Goal: Task Accomplishment & Management: Complete application form

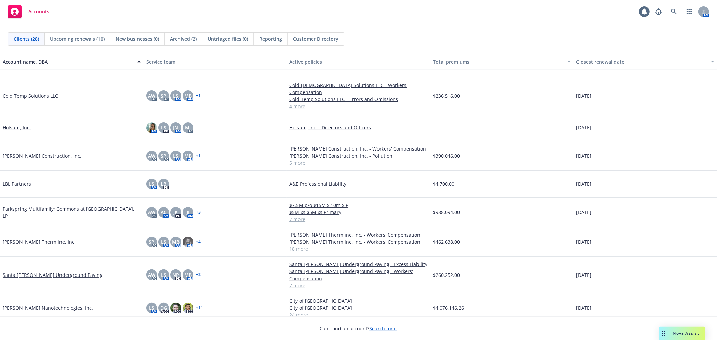
scroll to position [336, 0]
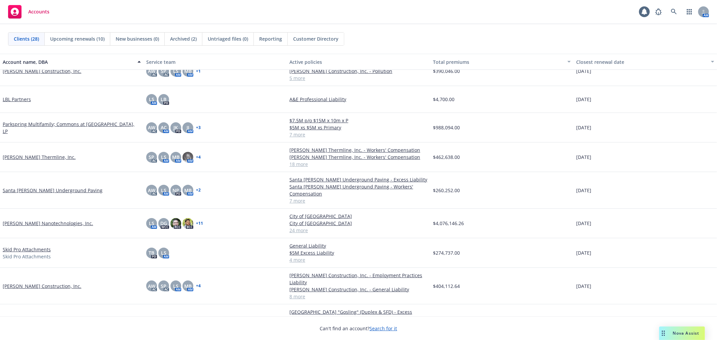
click at [31, 283] on link "[PERSON_NAME] Construction, Inc." at bounding box center [42, 286] width 79 height 7
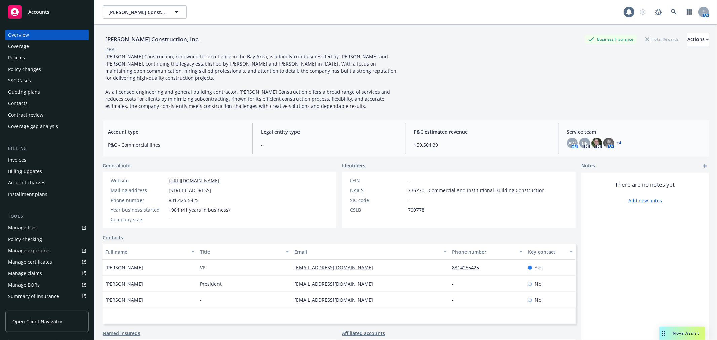
click at [34, 51] on div "Coverage" at bounding box center [47, 46] width 78 height 11
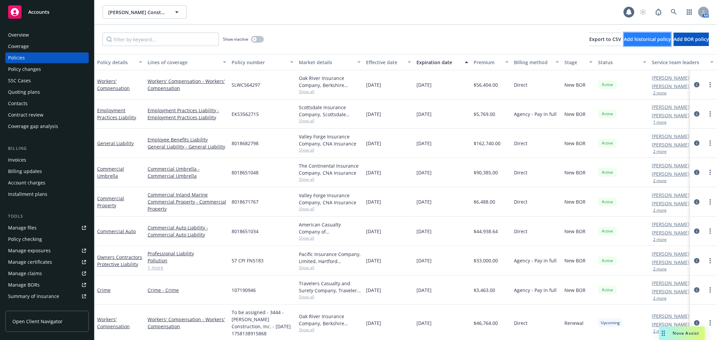
click at [630, 44] on button "Add historical policy" at bounding box center [647, 39] width 47 height 13
select select "other"
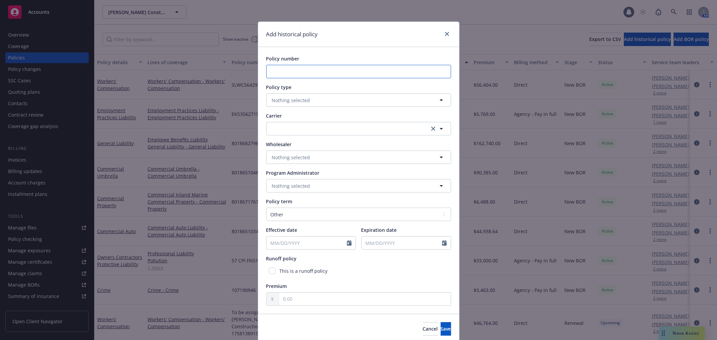
click at [358, 73] on input "Policy number" at bounding box center [358, 71] width 185 height 13
click at [333, 70] on input "Policy number" at bounding box center [358, 71] width 185 height 13
paste input "7600019515191"
type input "7600019515191"
click at [295, 99] on span "Nothing selected" at bounding box center [291, 100] width 38 height 7
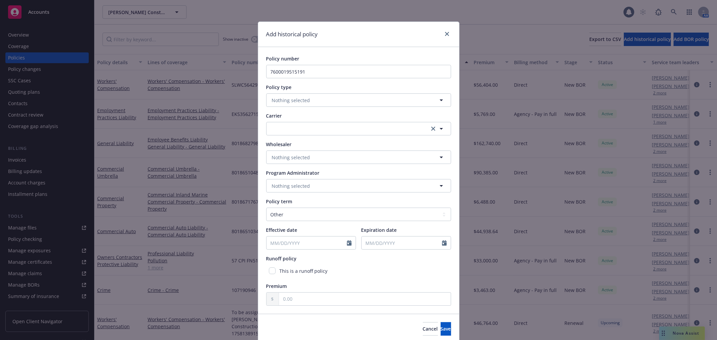
type input "w"
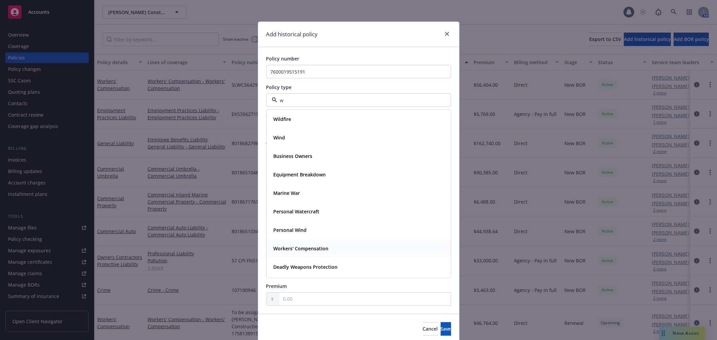
click at [315, 251] on strong "Workers' Compensation" at bounding box center [301, 249] width 55 height 6
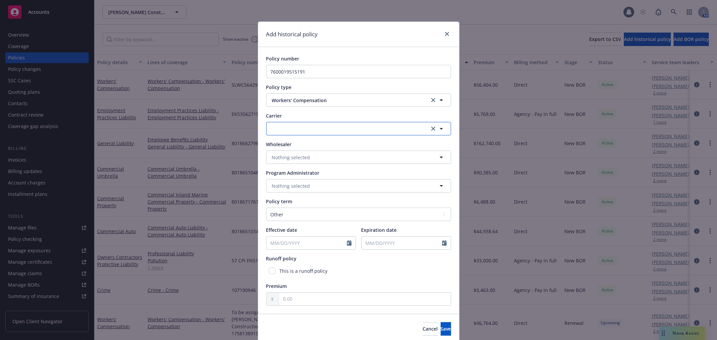
click at [308, 131] on button "button" at bounding box center [358, 128] width 185 height 13
type input "a"
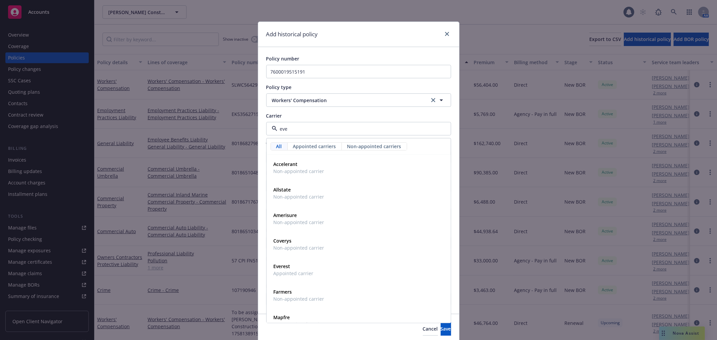
type input "ever"
click at [348, 173] on div "Everest Appointed carrier" at bounding box center [359, 167] width 176 height 17
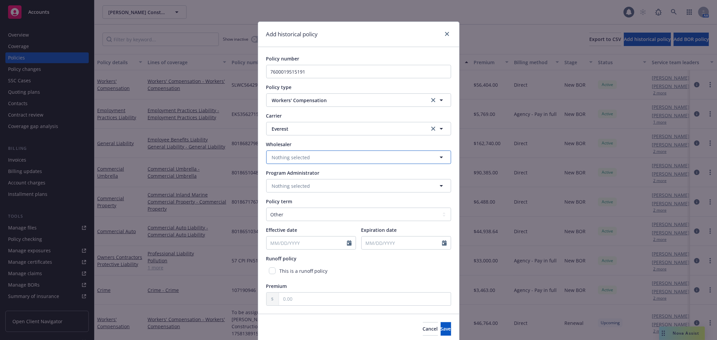
click at [322, 161] on button "Nothing selected" at bounding box center [358, 157] width 185 height 13
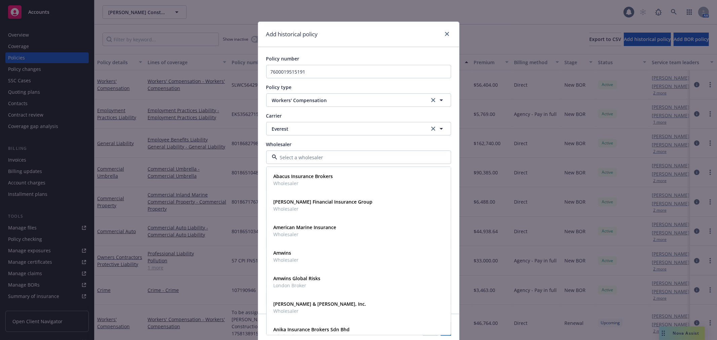
click at [319, 140] on div "Policy number 7600019515191 Policy type Workers' Compensation Carrier Everest E…" at bounding box center [358, 180] width 185 height 251
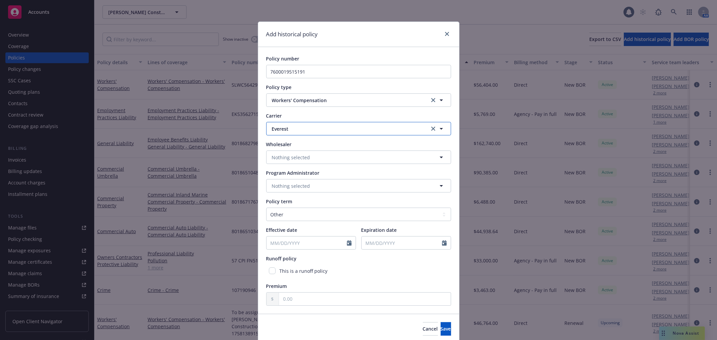
click at [310, 127] on span "Everest" at bounding box center [346, 128] width 149 height 7
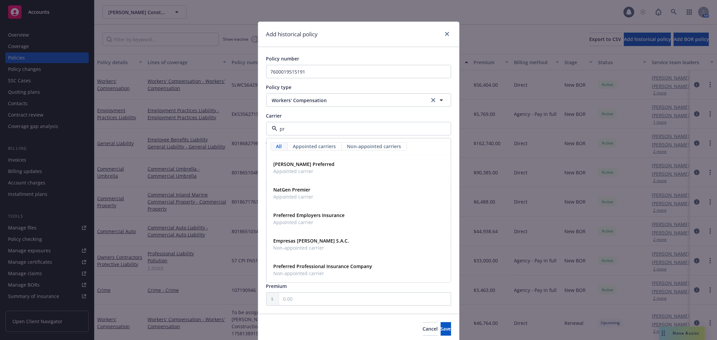
type input "p"
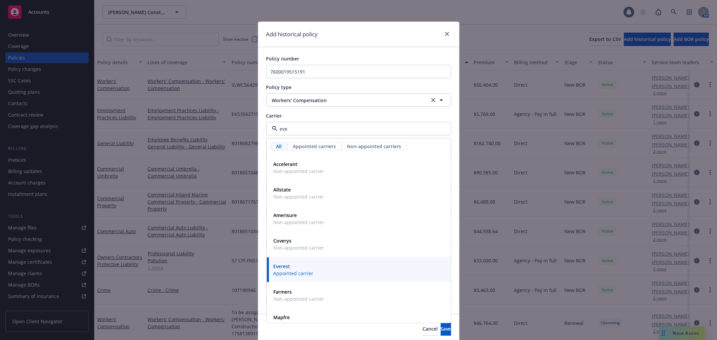
type input "ever"
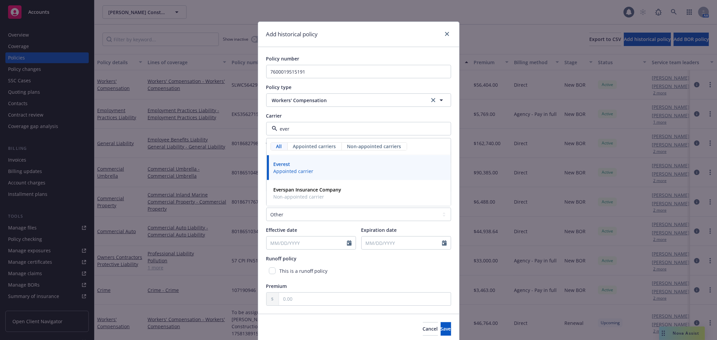
click button "Cancel" at bounding box center [430, 329] width 15 height 13
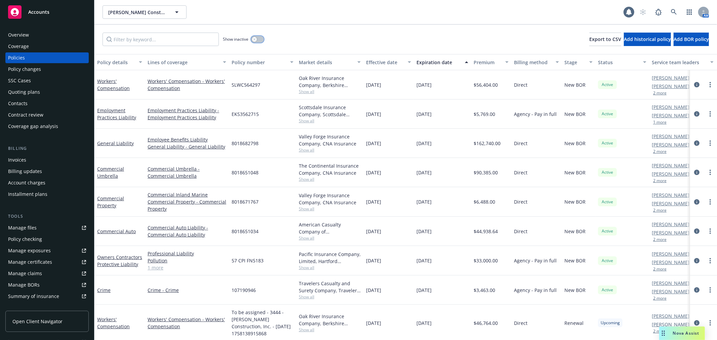
click at [254, 39] on icon "button" at bounding box center [254, 39] width 2 height 2
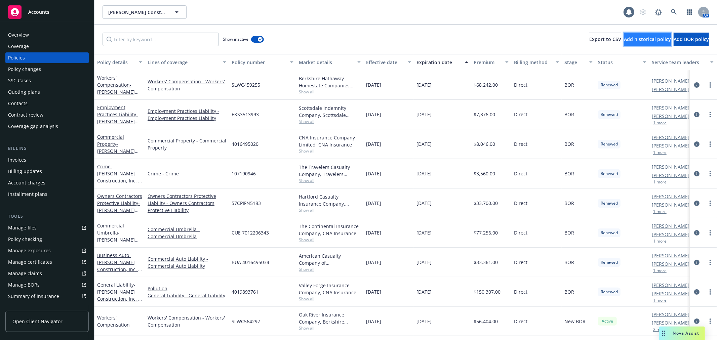
click at [638, 37] on span "Add historical policy" at bounding box center [647, 39] width 47 height 6
select select "other"
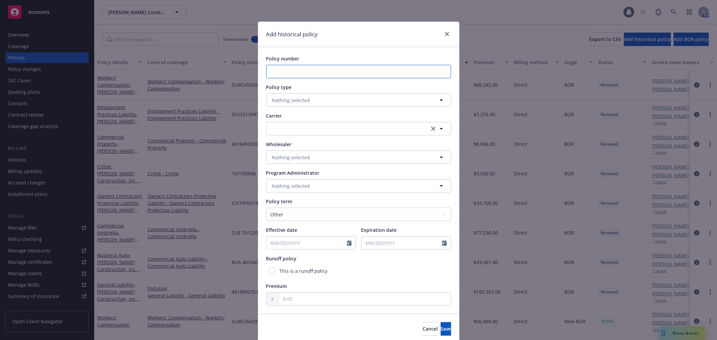
click at [313, 76] on input "Policy number" at bounding box center [358, 71] width 185 height 13
paste input "7600019515191"
type input "7600019515191"
click at [303, 101] on span "Nothing selected" at bounding box center [291, 100] width 38 height 7
type input "w"
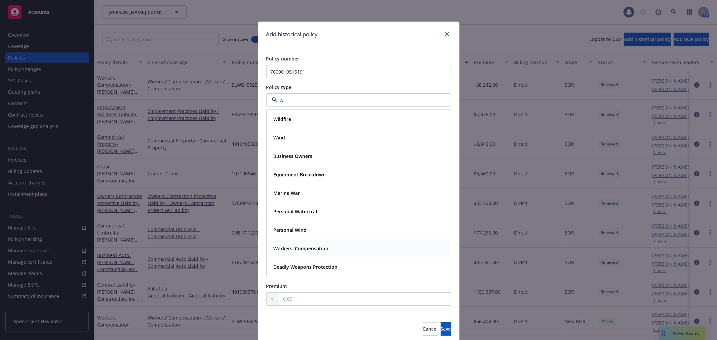
click at [306, 252] on span "Workers' Compensation" at bounding box center [301, 248] width 55 height 7
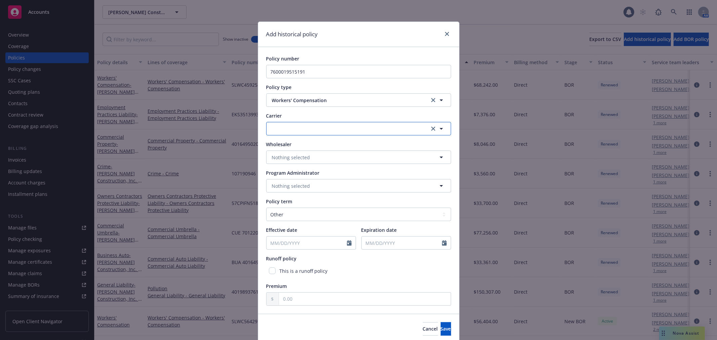
click at [299, 122] on button "button" at bounding box center [358, 128] width 185 height 13
type input "a"
type input "everes"
click at [312, 166] on div "Everest Appointed carrier" at bounding box center [359, 167] width 176 height 17
click at [308, 217] on select "Select policy term 12 Month 6 Month 4 Month 3 Month 2 Month 1 Month 36 Month (3…" at bounding box center [358, 214] width 185 height 13
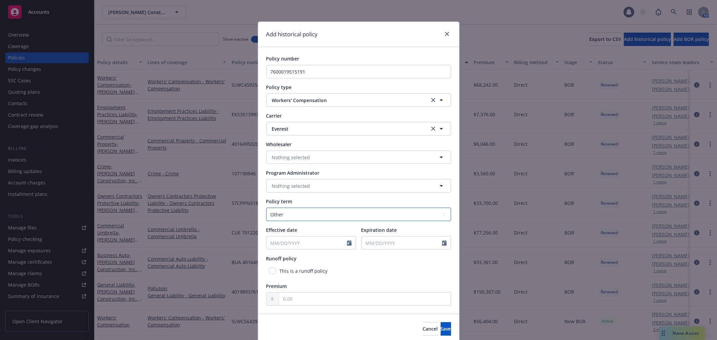
select select "12"
click at [266, 208] on select "Select policy term 12 Month 6 Month 4 Month 3 Month 2 Month 1 Month 36 Month (3…" at bounding box center [358, 214] width 185 height 13
select select "9"
click at [308, 244] on input "Effective date" at bounding box center [307, 243] width 80 height 13
click at [282, 128] on span "Everest" at bounding box center [346, 128] width 149 height 7
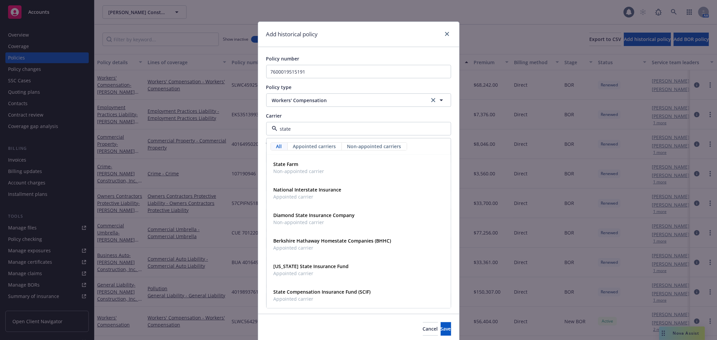
type input "state f"
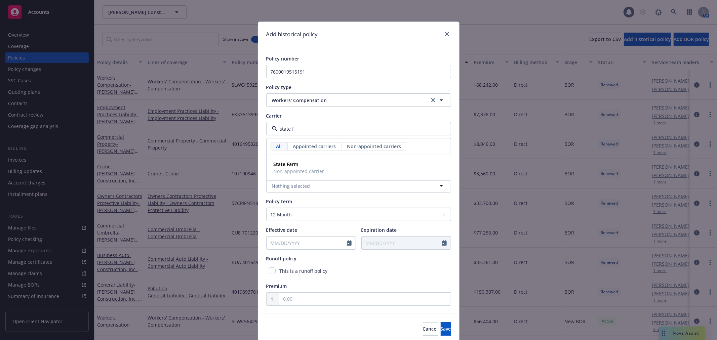
click at [321, 129] on input "state f" at bounding box center [357, 128] width 160 height 7
click at [321, 129] on input at bounding box center [357, 128] width 160 height 7
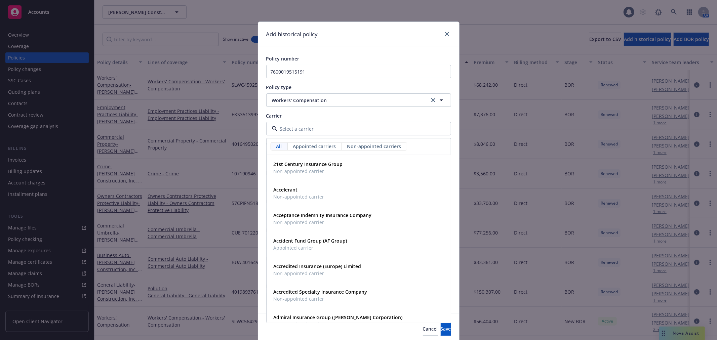
click at [321, 129] on input at bounding box center [357, 128] width 160 height 7
type input "c"
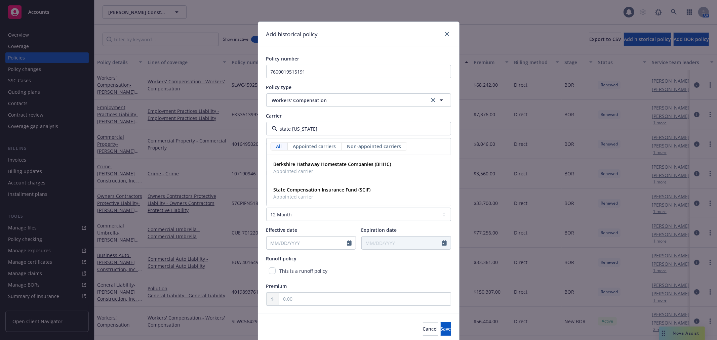
type input "state com"
click at [326, 193] on span "State Compensation Insurance Fund (SCIF)" at bounding box center [322, 189] width 97 height 7
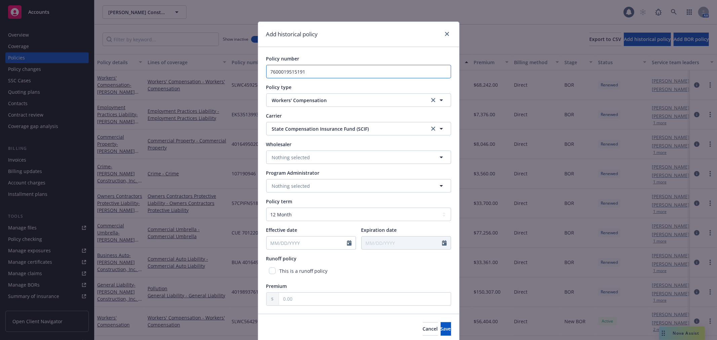
click at [304, 73] on input "7600019515191" at bounding box center [358, 71] width 185 height 13
drag, startPoint x: 321, startPoint y: 69, endPoint x: 197, endPoint y: 61, distance: 123.3
click at [197, 61] on div "Add historical policy Policy number 7600019515191 Policy type Workers' Compensa…" at bounding box center [358, 170] width 717 height 340
type input "9284375"
click at [328, 52] on div "Policy number 9284375 Policy type Workers' Compensation Carrier State Compensat…" at bounding box center [358, 180] width 201 height 267
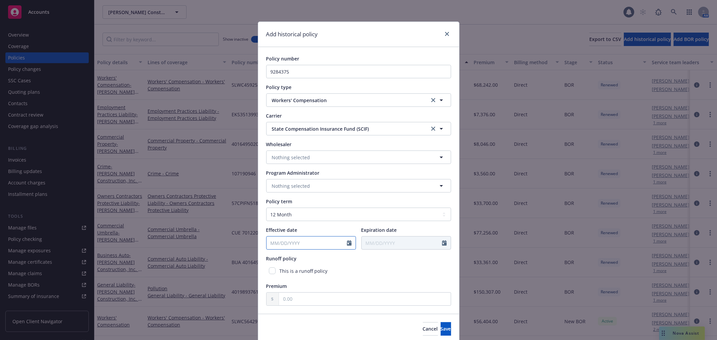
click at [281, 242] on input "Effective date" at bounding box center [307, 243] width 80 height 13
select select "9"
type input "[DATE]"
drag, startPoint x: 348, startPoint y: 267, endPoint x: 355, endPoint y: 263, distance: 8.3
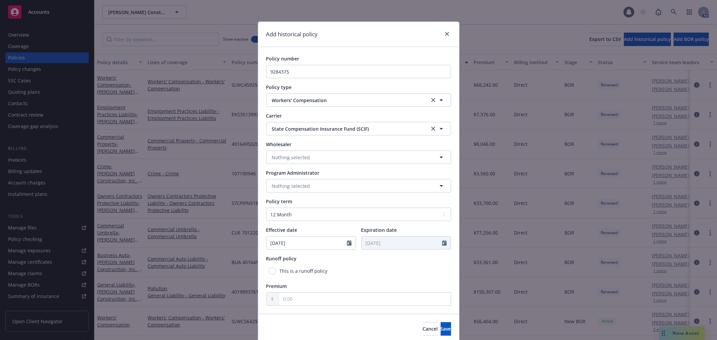
click at [348, 267] on div "This is a runoff policy" at bounding box center [358, 271] width 185 height 12
click at [399, 271] on div "This is a runoff policy" at bounding box center [358, 271] width 185 height 12
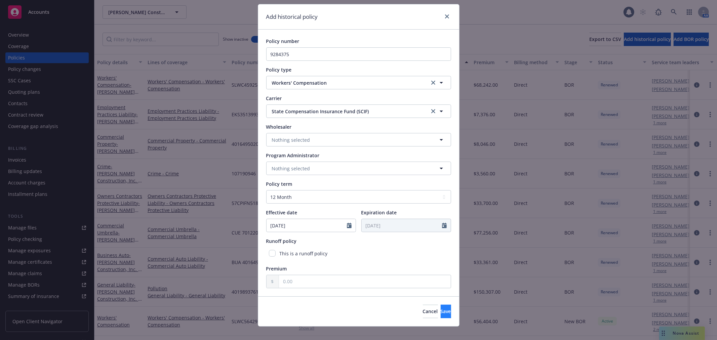
scroll to position [26, 0]
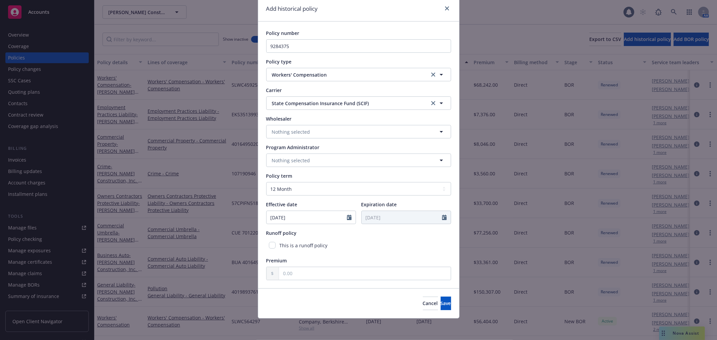
click at [394, 281] on div "Policy number 9284375 Policy type Workers' Compensation Carrier State Compensat…" at bounding box center [358, 155] width 201 height 267
drag, startPoint x: 395, startPoint y: 270, endPoint x: 403, endPoint y: 278, distance: 11.2
click at [395, 270] on input "text" at bounding box center [365, 273] width 172 height 13
type input "1.00"
click at [441, 301] on span "Save" at bounding box center [446, 303] width 10 height 6
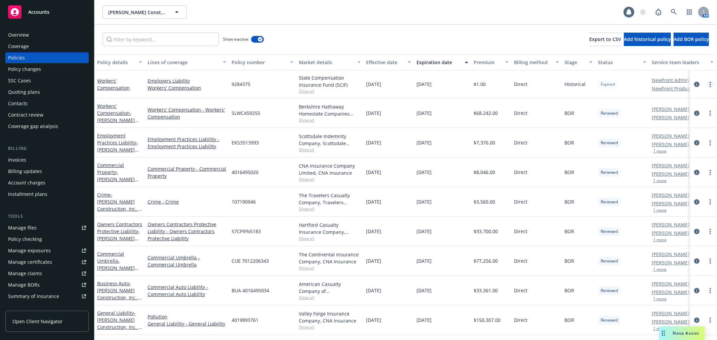
click at [707, 82] on link "more" at bounding box center [711, 84] width 8 height 8
click at [442, 31] on div "Show inactive Export to CSV Add historical policy Add BOR policy" at bounding box center [406, 40] width 623 height 30
